Goal: Information Seeking & Learning: Find specific page/section

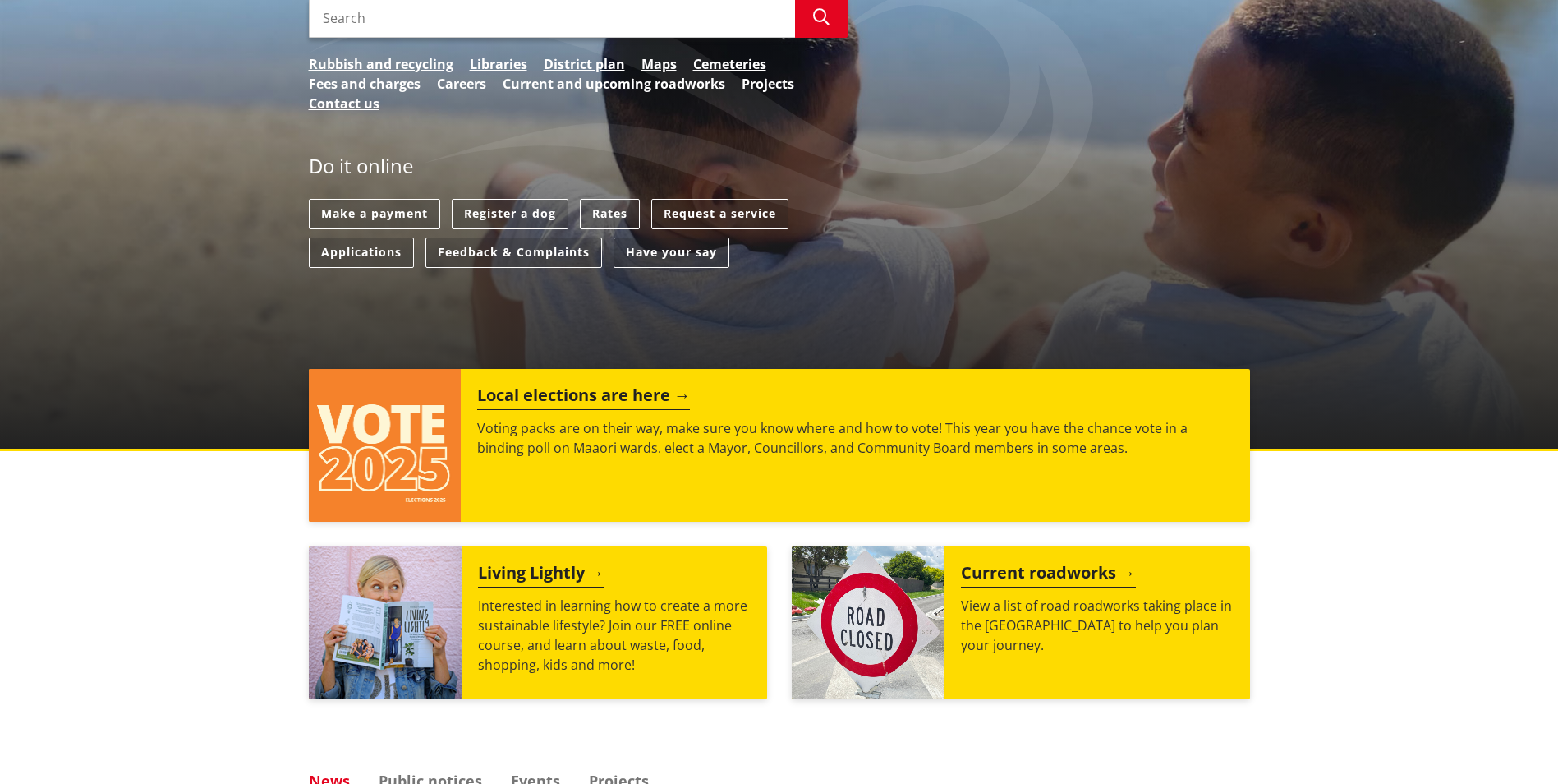
scroll to position [329, 0]
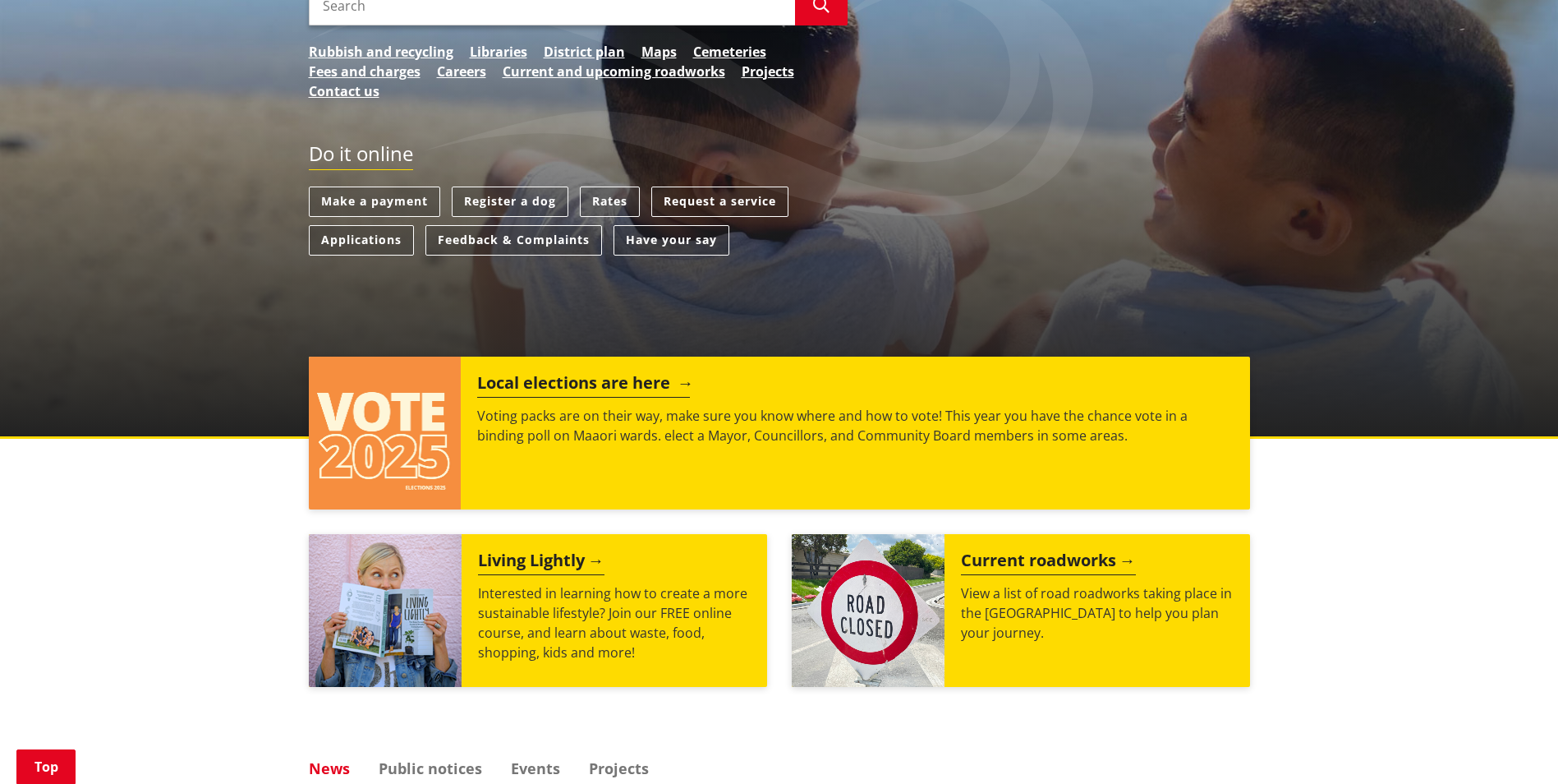
click at [688, 464] on div "Local elections are here Voting packs are on their way, make sure you know wher…" at bounding box center [855, 433] width 788 height 153
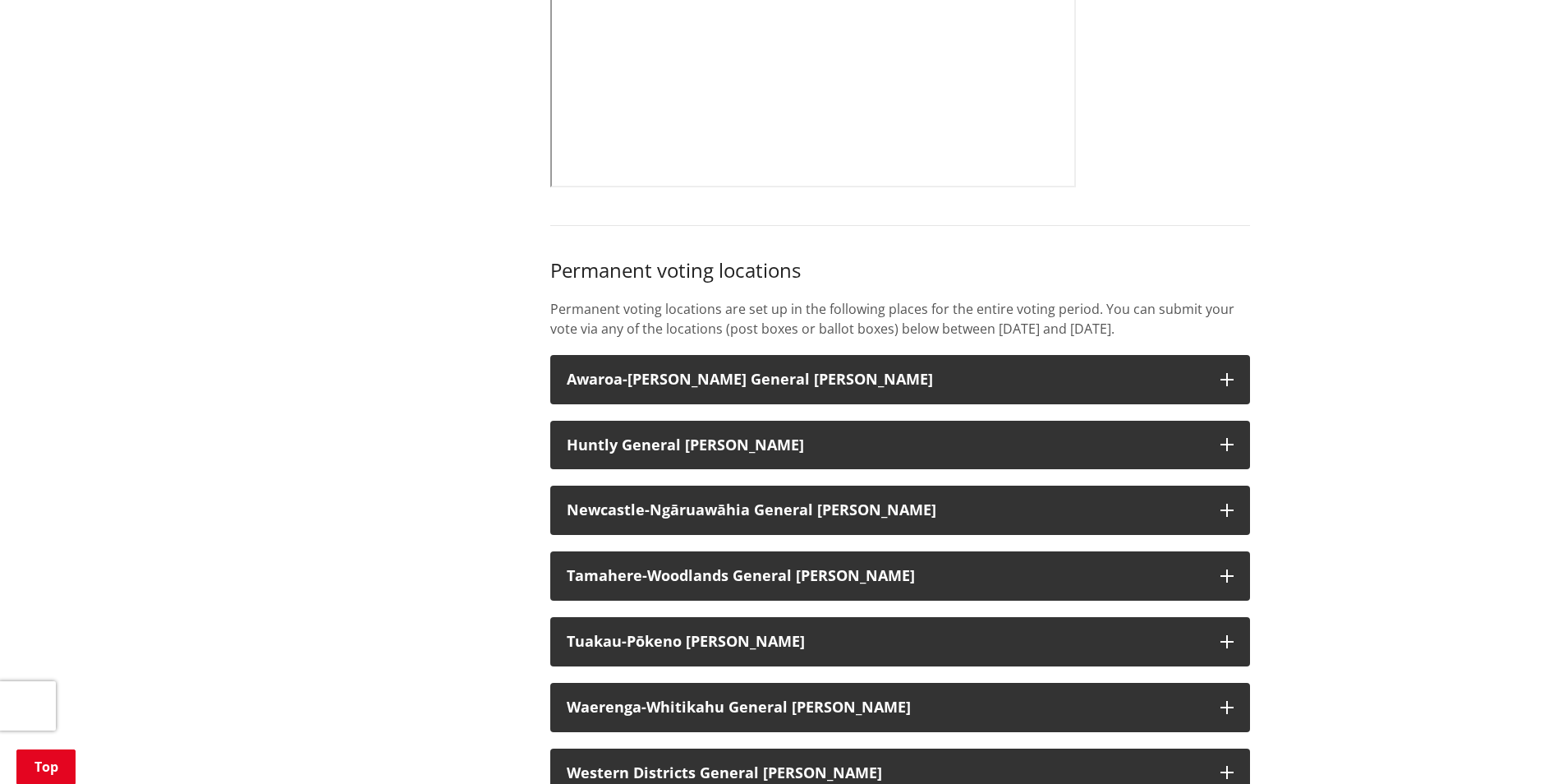
scroll to position [1150, 0]
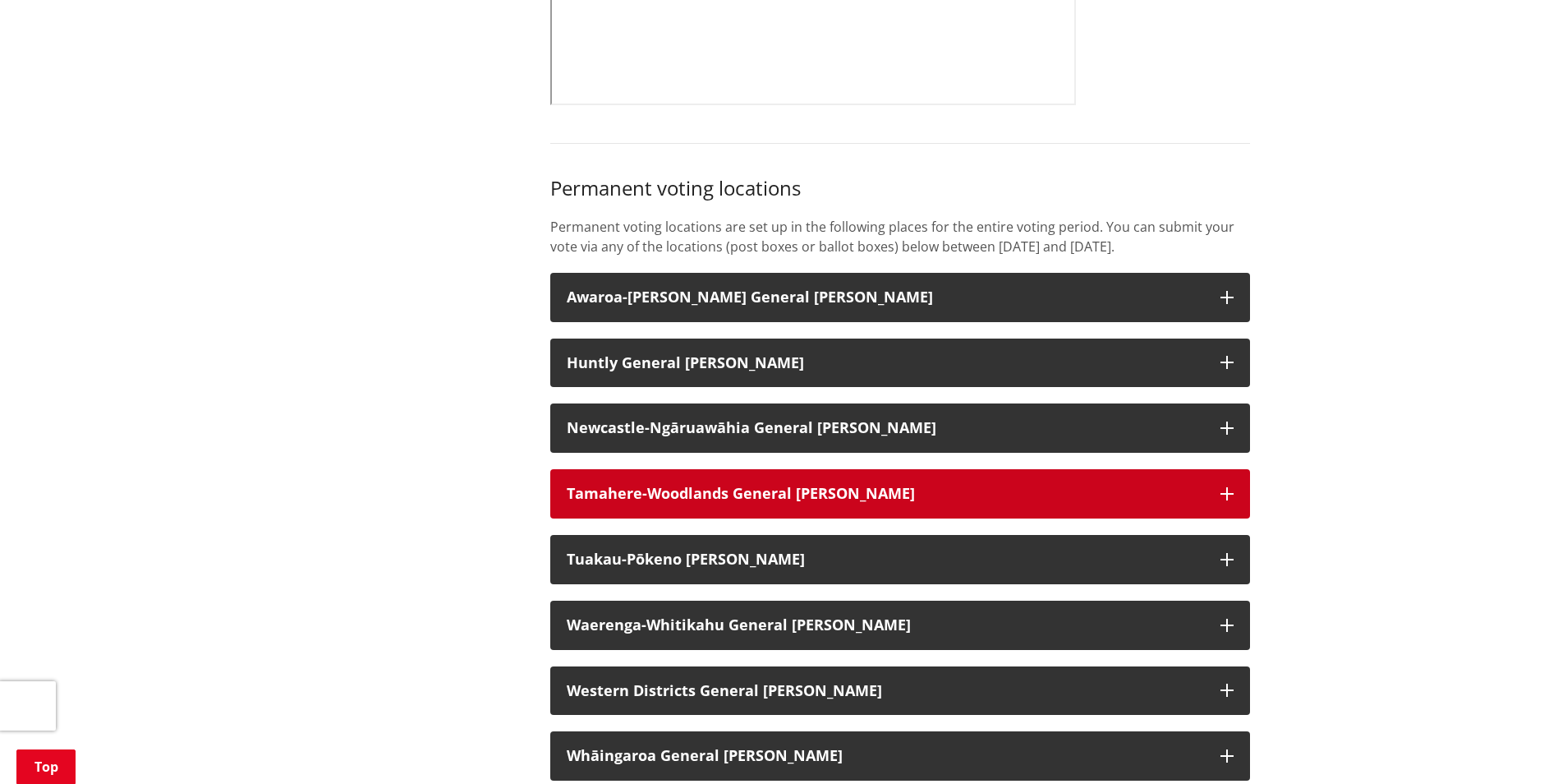
click at [1194, 502] on h3 "Tamahere-Woodlands General Ward" at bounding box center [885, 494] width 637 height 17
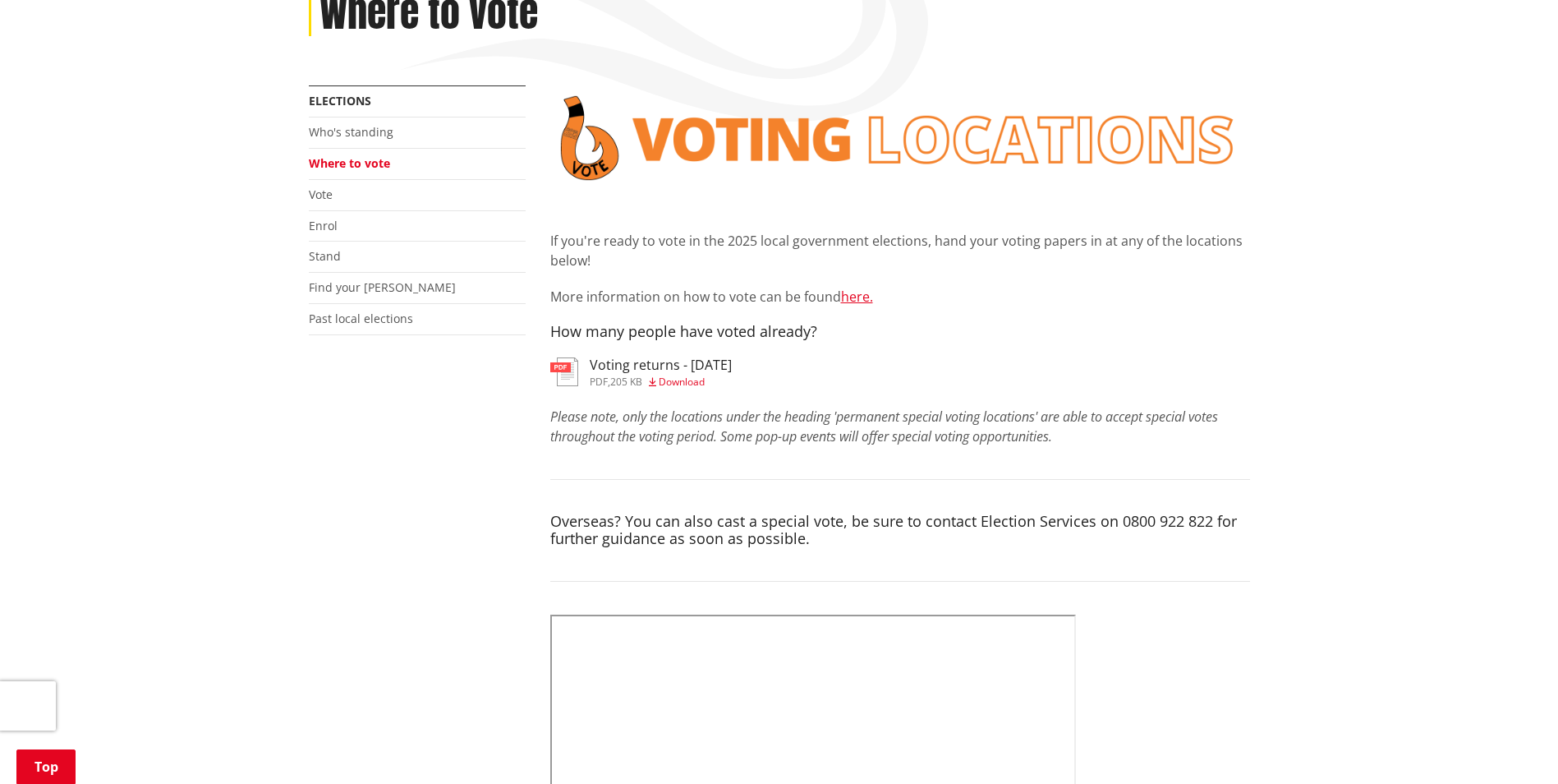
scroll to position [0, 0]
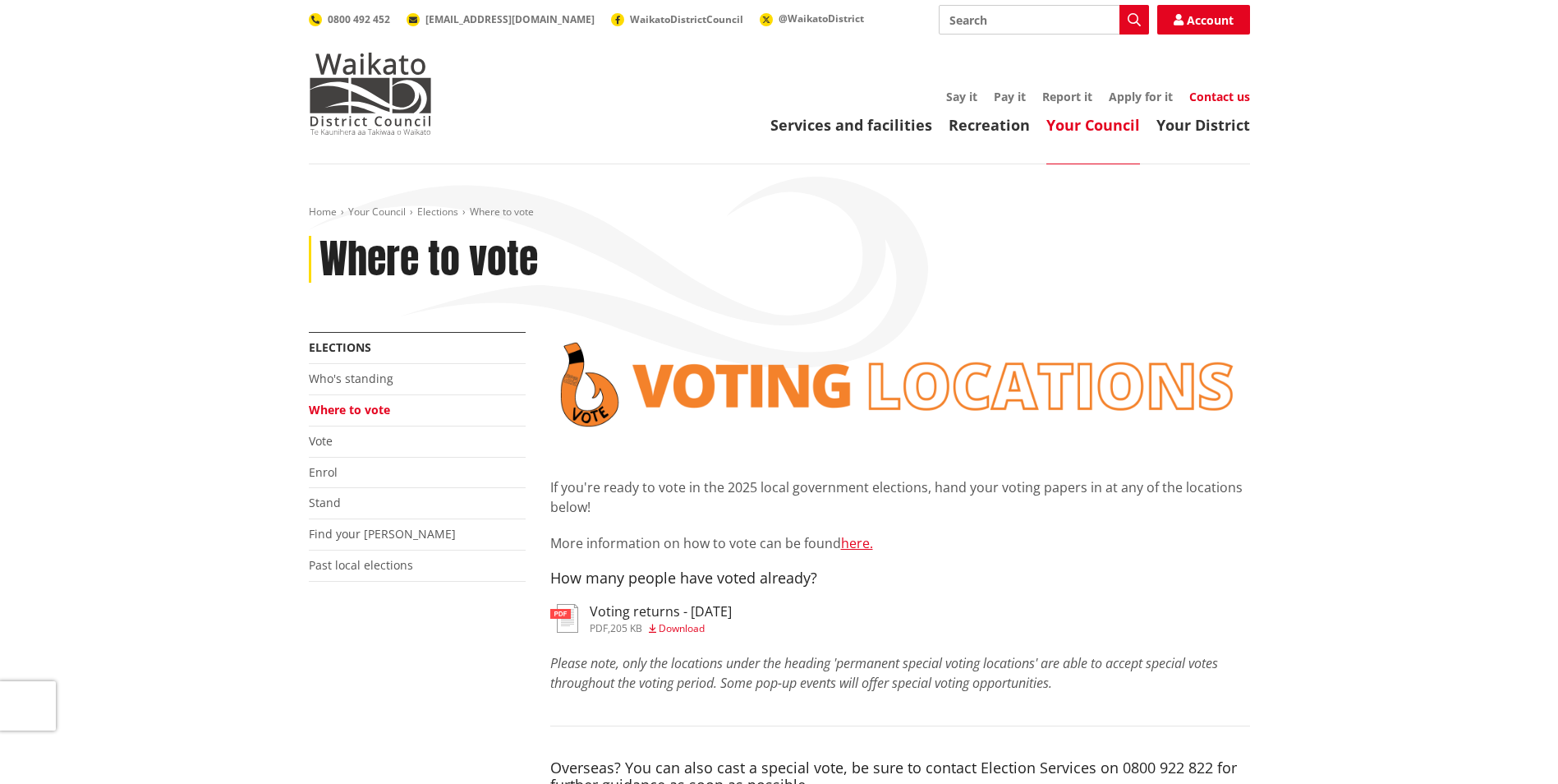
click at [1214, 96] on link "Contact us" at bounding box center [1220, 96] width 60 height 16
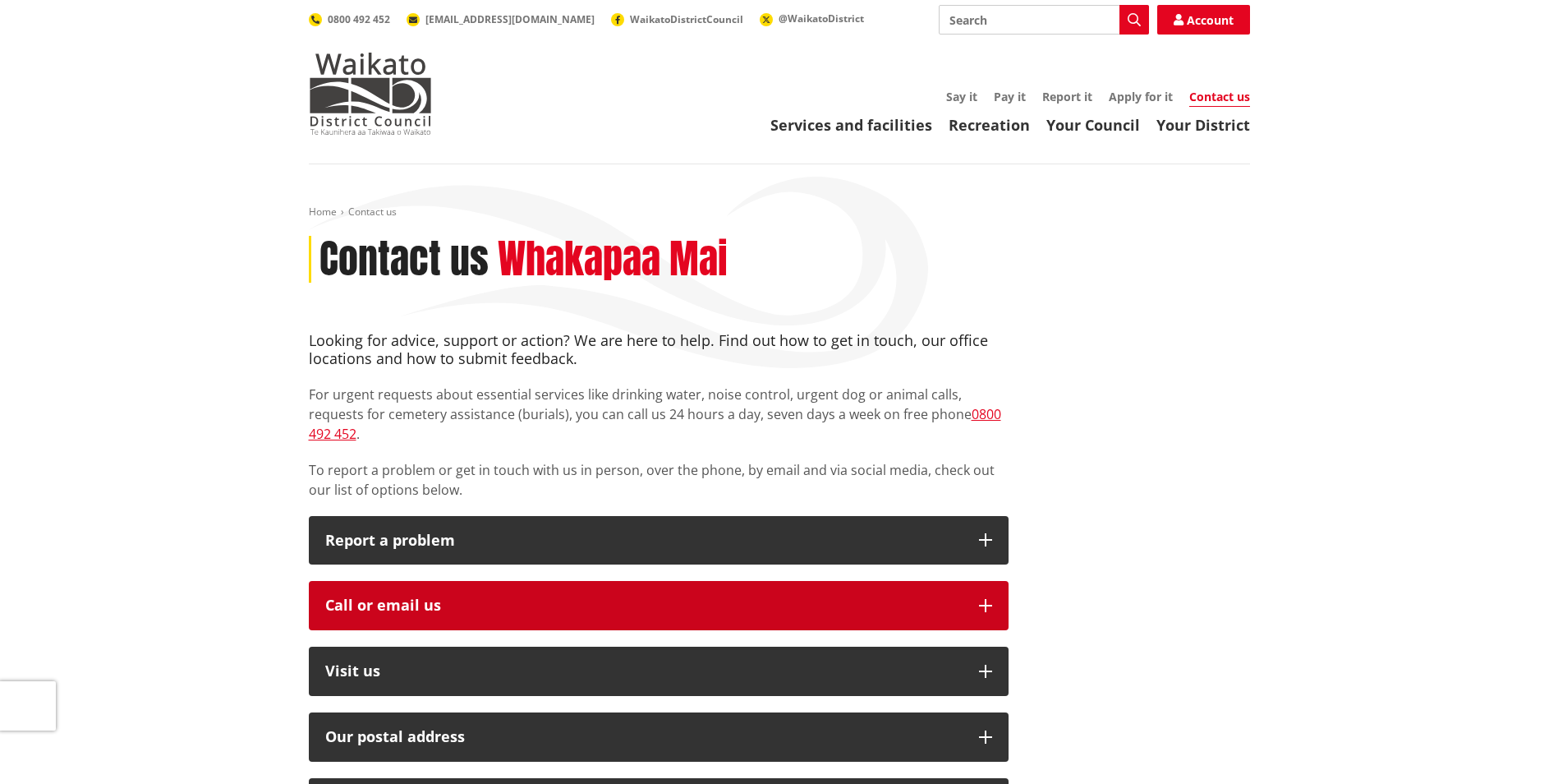
click at [984, 594] on button "Call or email us" at bounding box center [658, 605] width 700 height 49
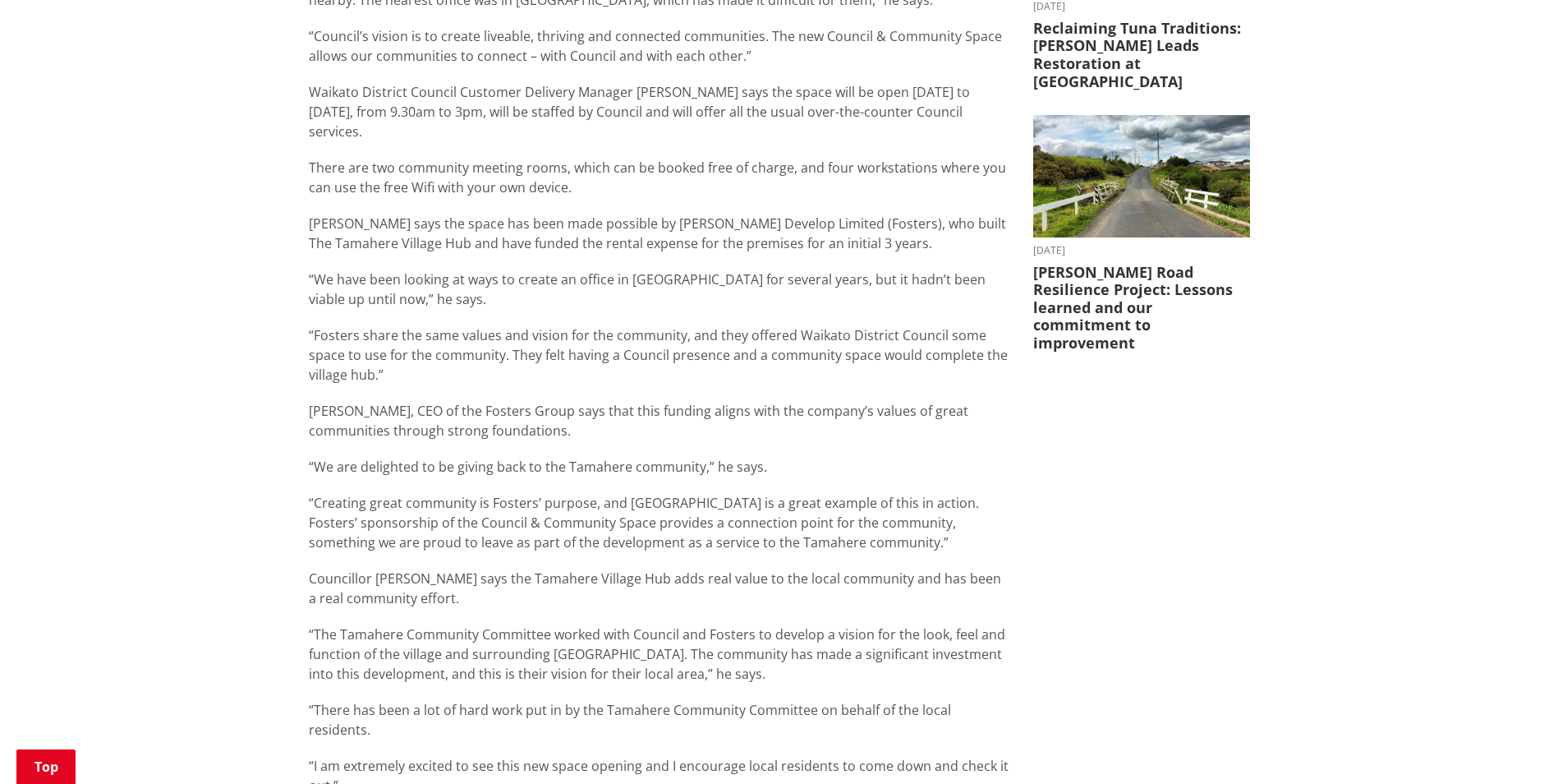
scroll to position [657, 0]
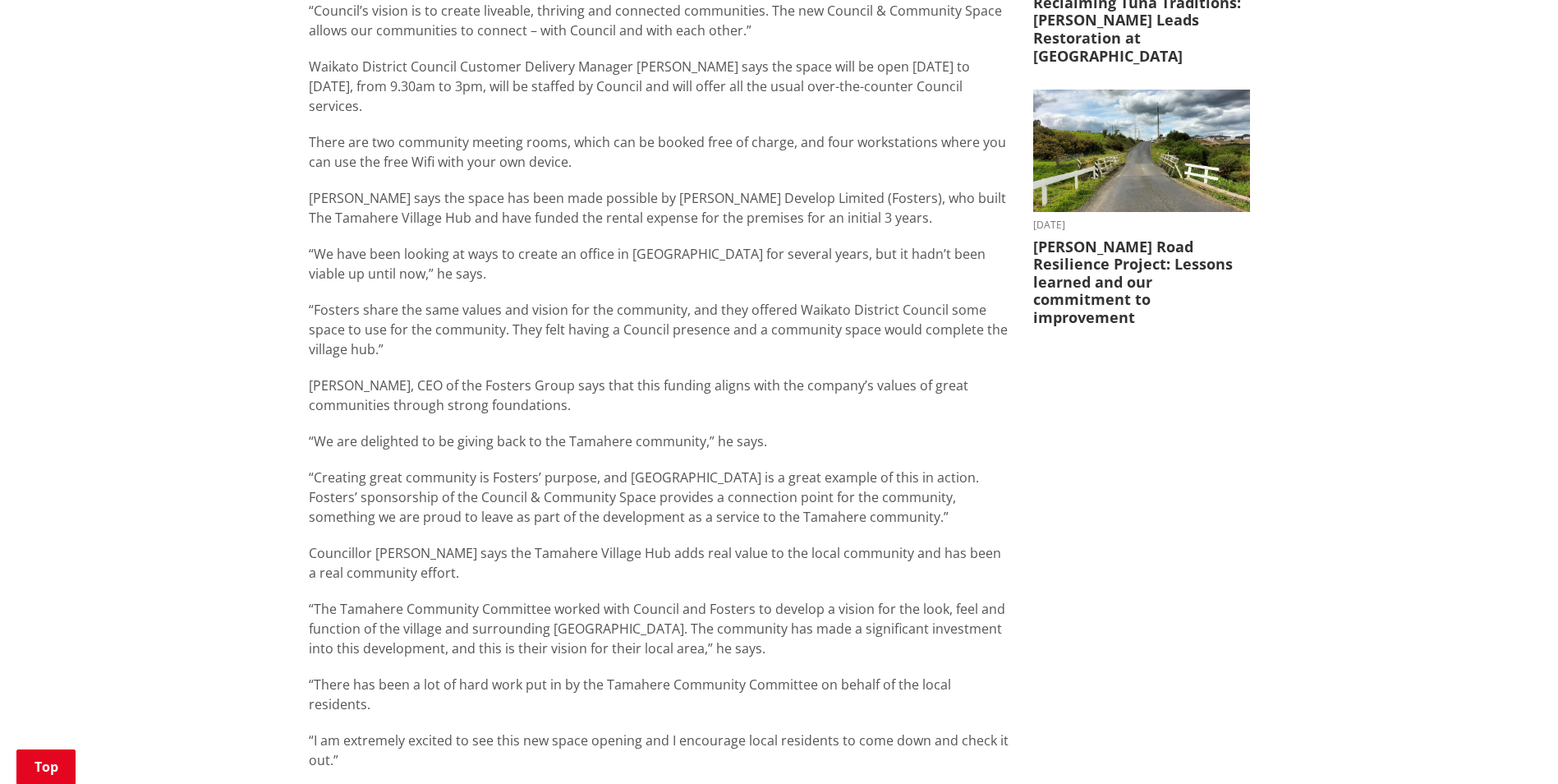
click at [805, 431] on p "“We are delighted to be giving back to the Tamahere community,” he says." at bounding box center [658, 441] width 700 height 20
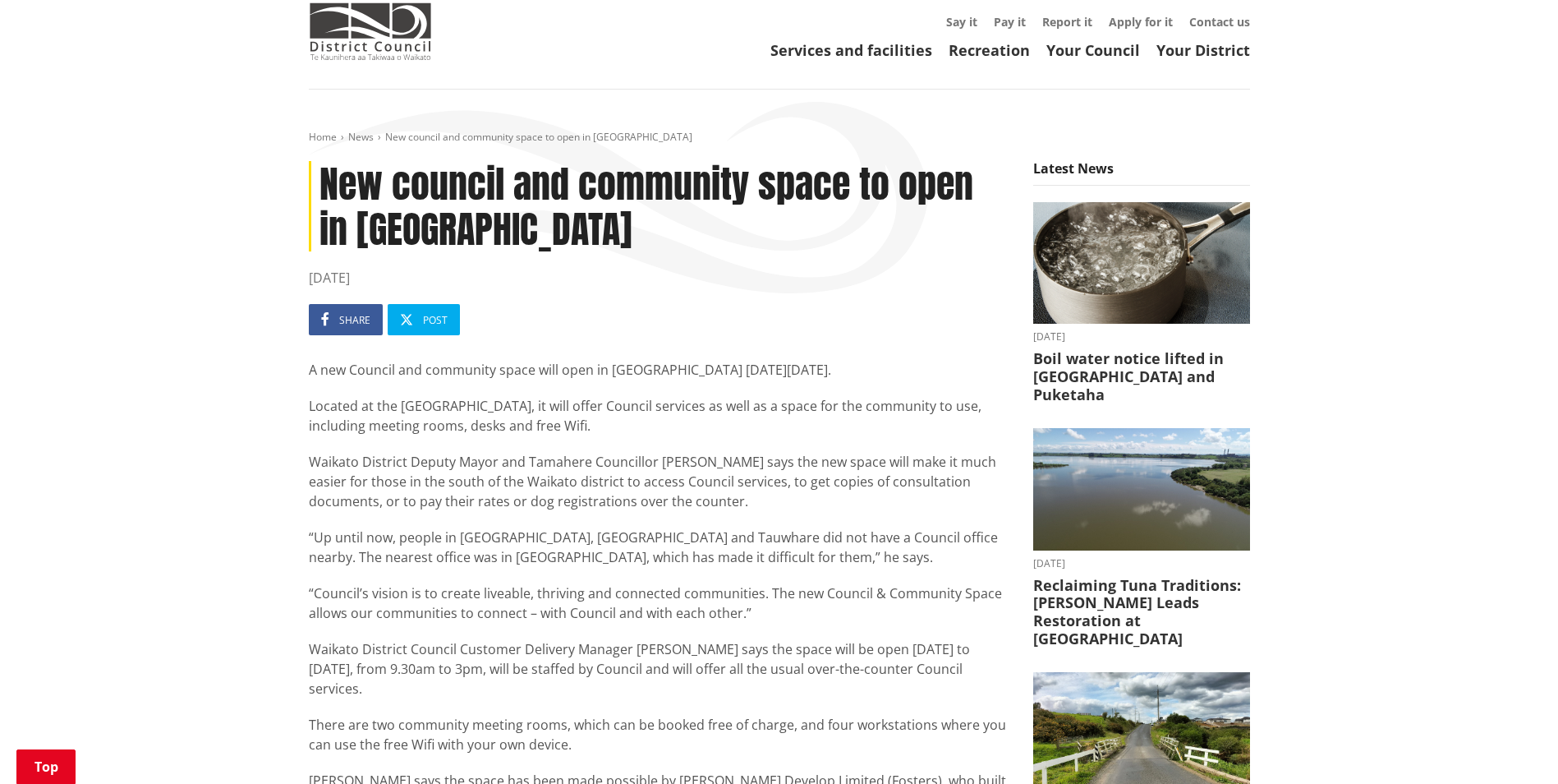
scroll to position [0, 0]
